Goal: Check status: Check status

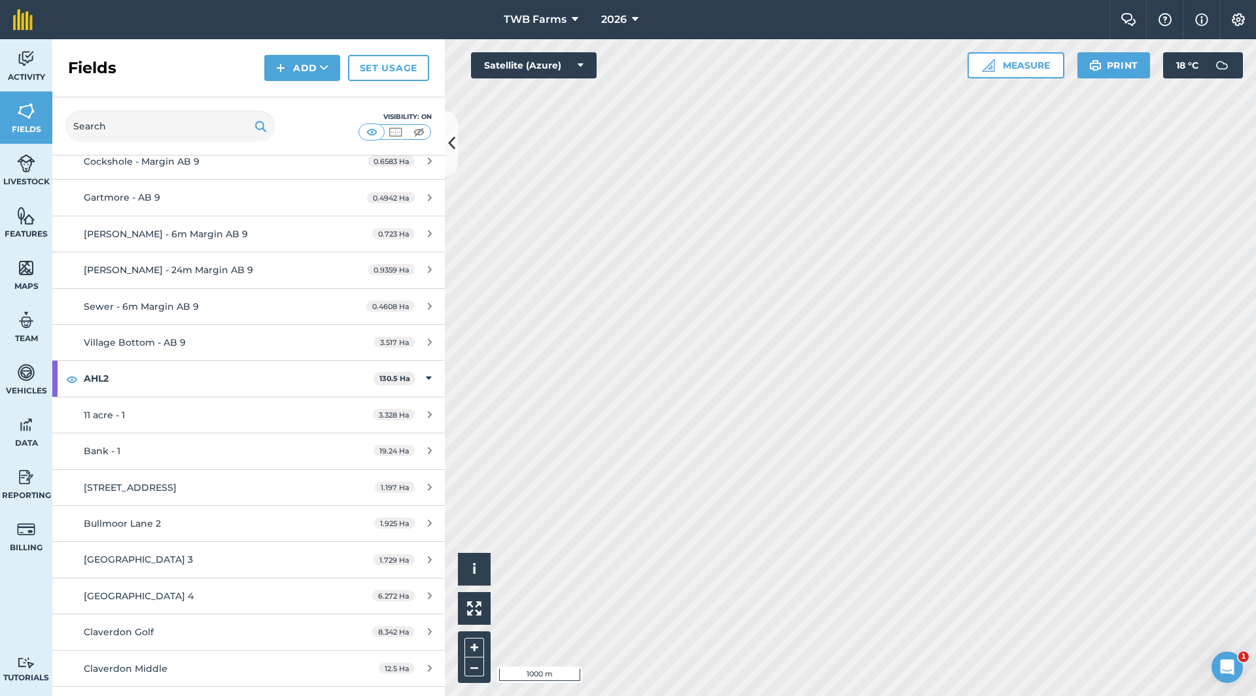
scroll to position [2758, 0]
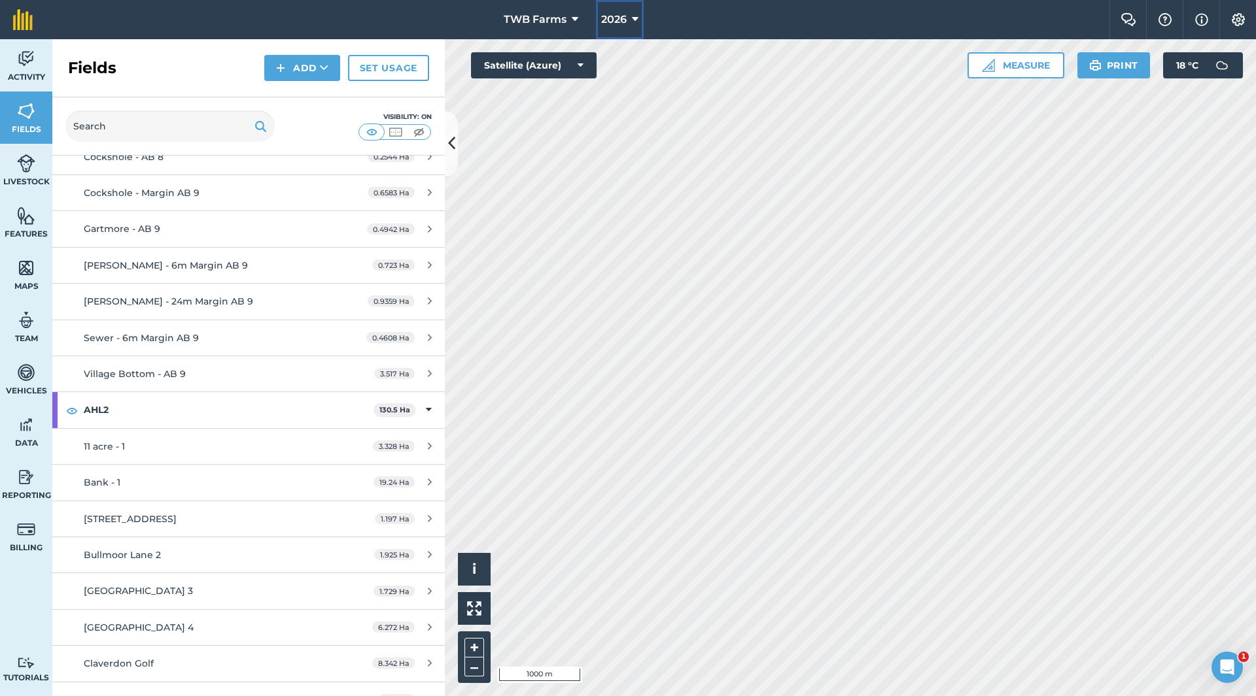
click at [634, 20] on icon at bounding box center [635, 20] width 7 height 16
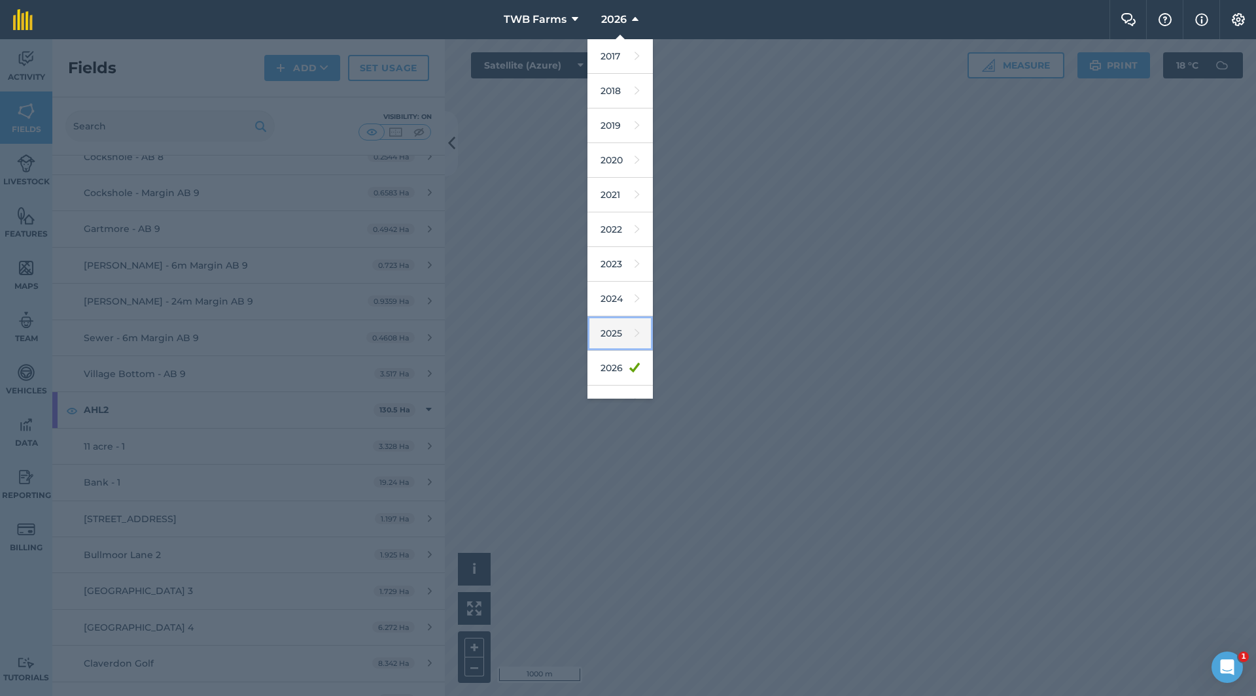
click at [614, 336] on link "2025" at bounding box center [619, 333] width 65 height 35
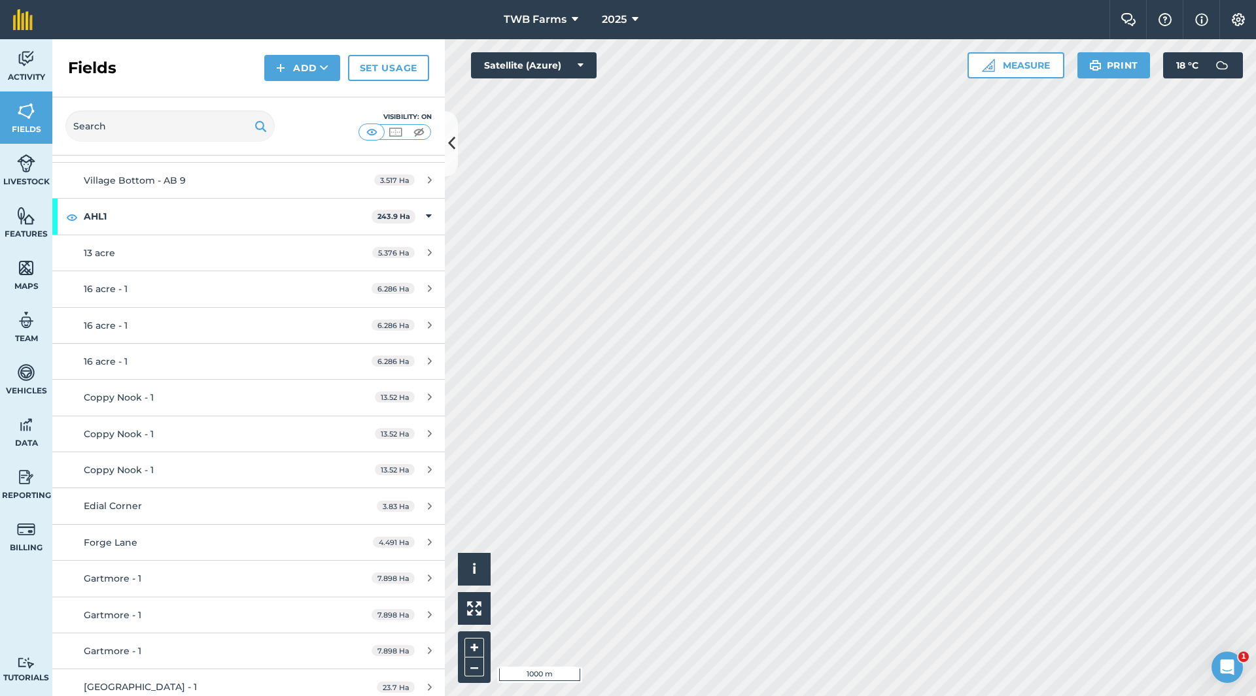
scroll to position [4782, 0]
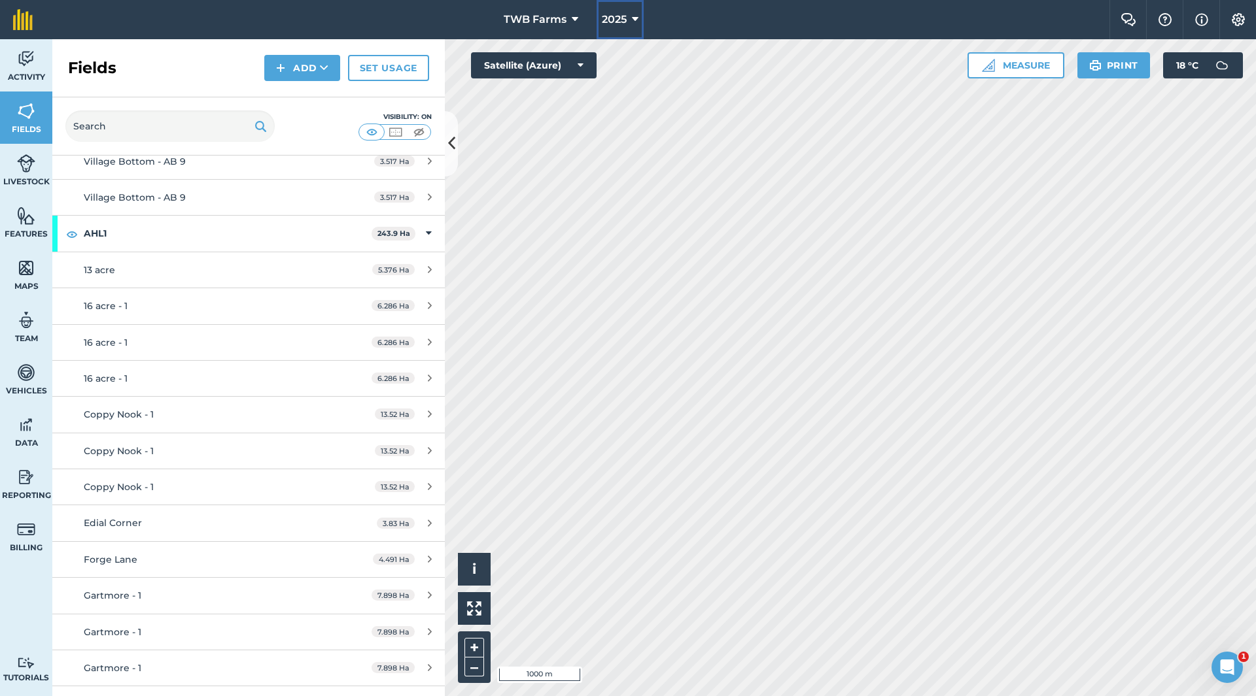
click at [632, 19] on icon at bounding box center [635, 20] width 7 height 16
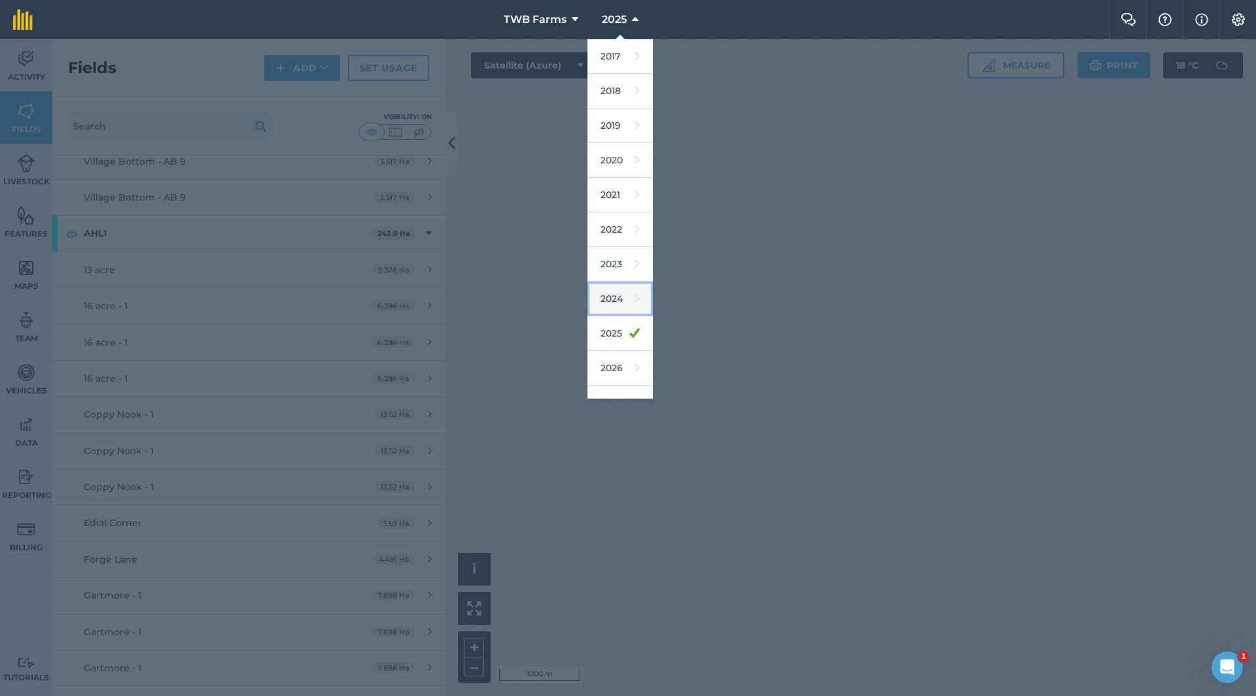
click at [621, 301] on link "2024" at bounding box center [619, 299] width 65 height 35
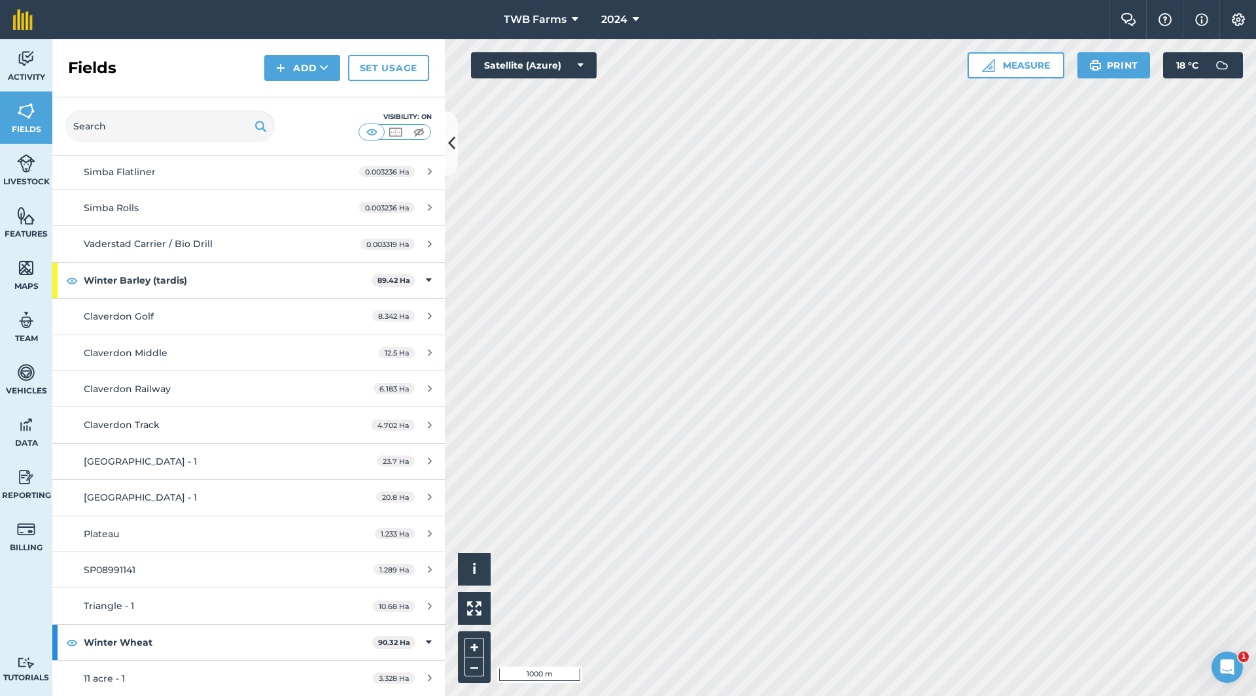
scroll to position [3710, 0]
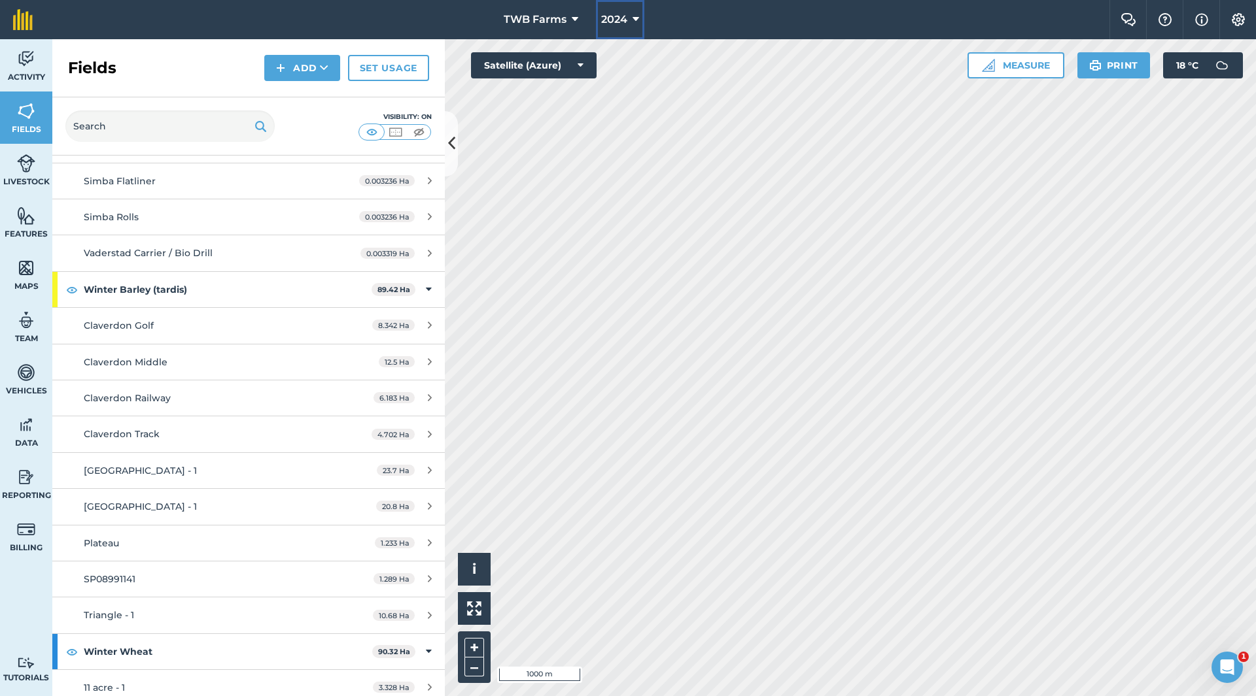
click at [634, 20] on icon at bounding box center [635, 20] width 7 height 16
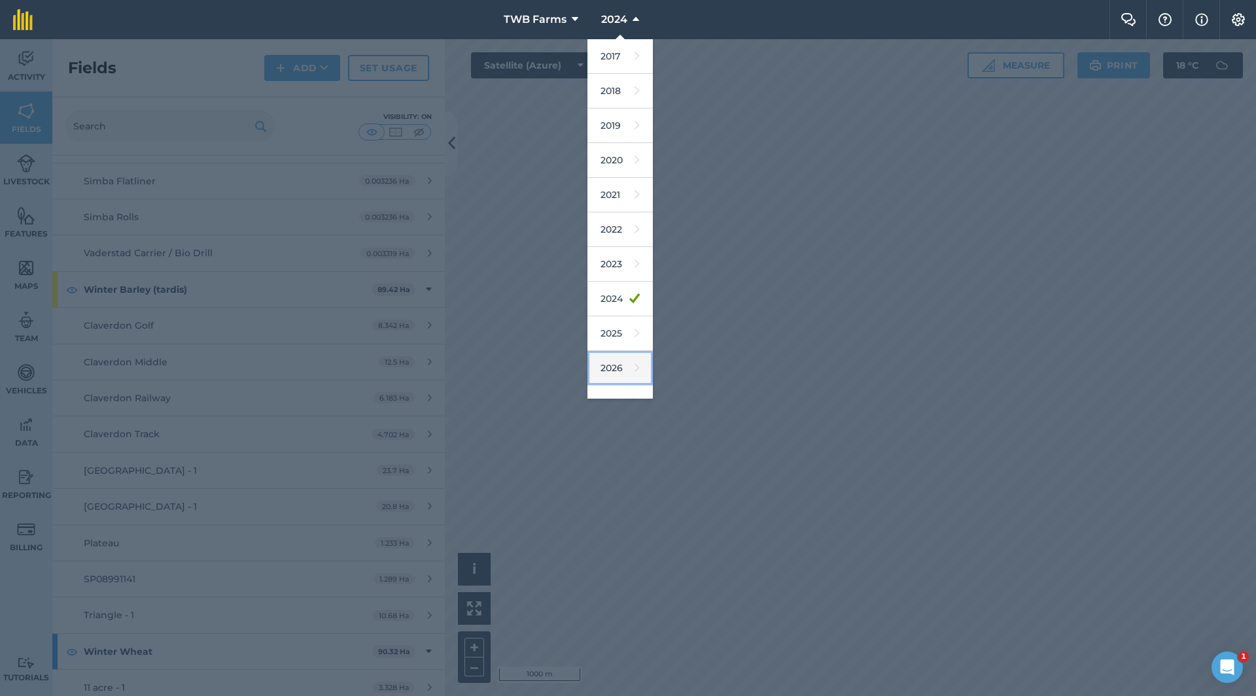
click at [613, 366] on link "2026" at bounding box center [619, 368] width 65 height 35
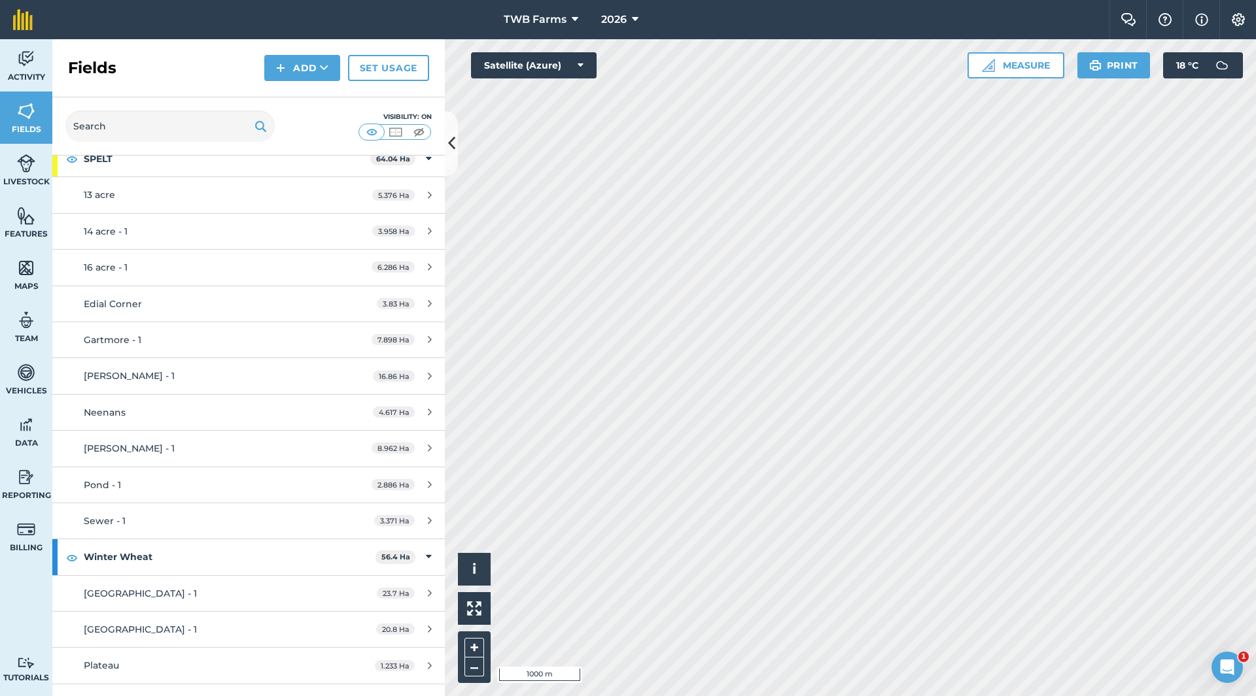
scroll to position [5439, 0]
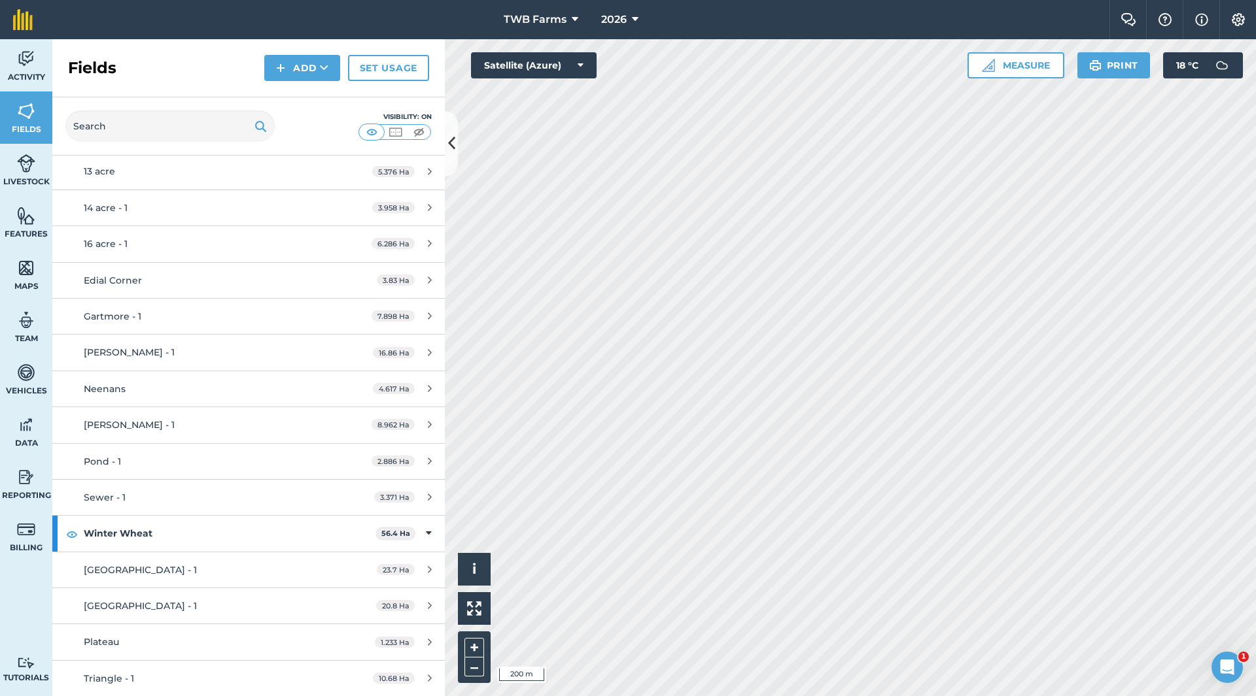
click at [717, 696] on html "TWB Farms 2026 Farm Chat Help Info Settings TWB Farms - 2026 Reproduced with th…" at bounding box center [628, 348] width 1256 height 696
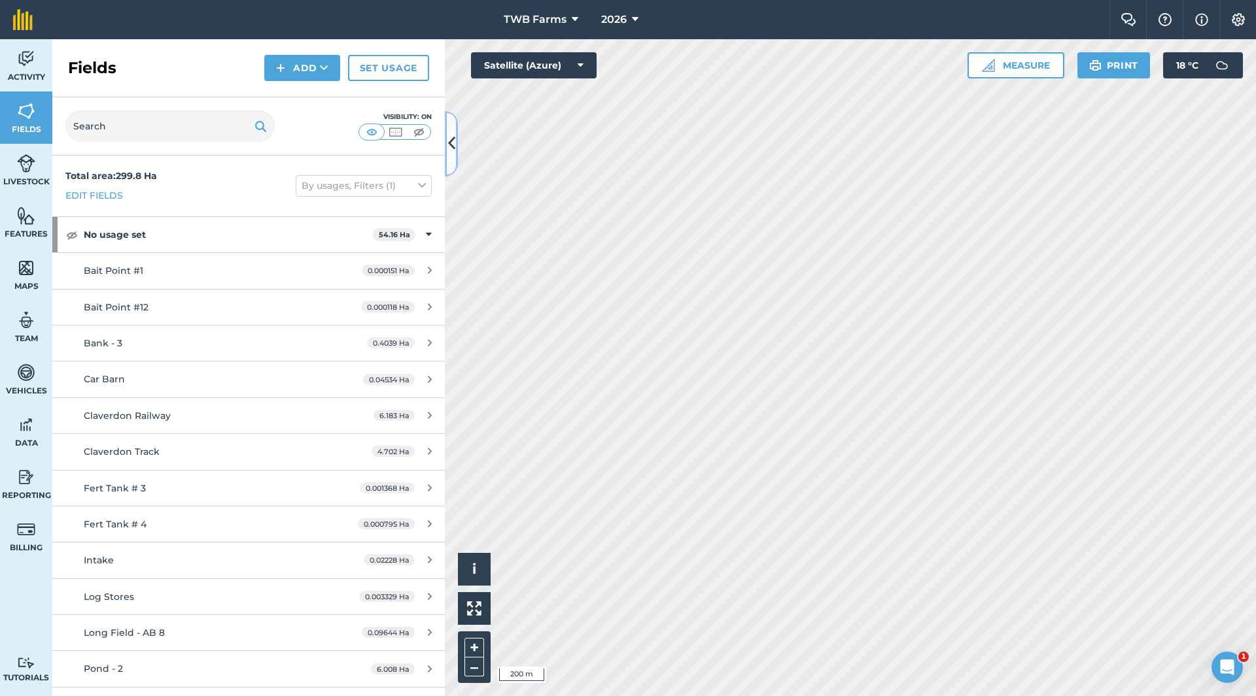
click at [451, 143] on icon at bounding box center [451, 143] width 7 height 23
